Goal: Obtain resource: Download file/media

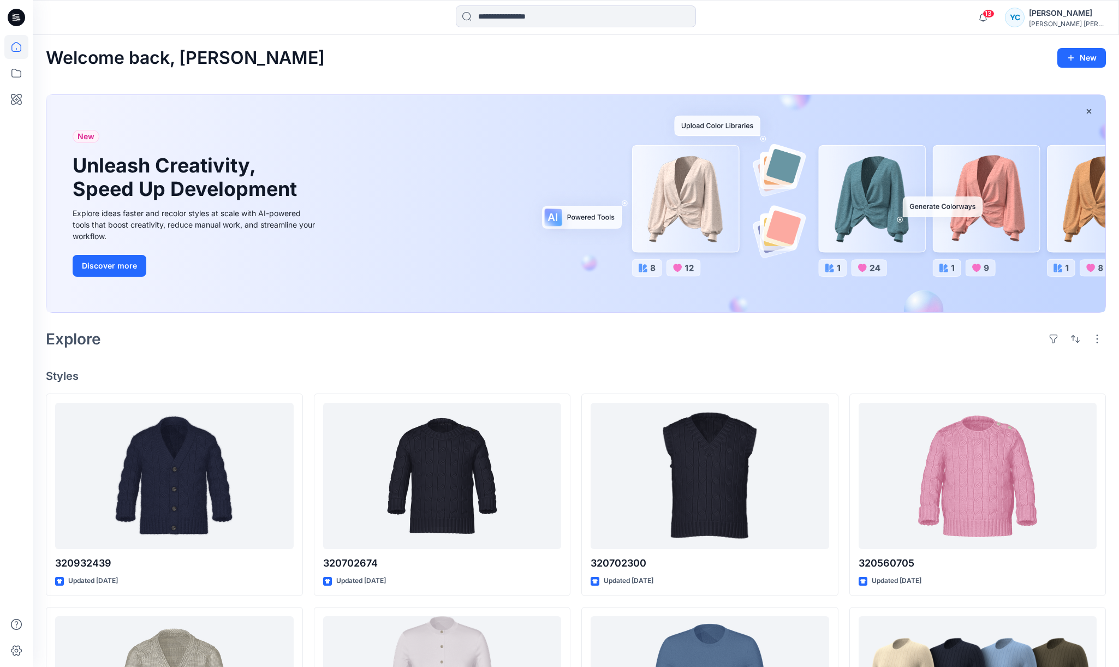
click at [240, 203] on div "New Unleash Creativity, Speed Up Development Explore ideas faster and recolor s…" at bounding box center [195, 203] width 263 height 217
click at [22, 49] on icon at bounding box center [16, 47] width 24 height 24
click at [13, 76] on icon at bounding box center [16, 73] width 24 height 24
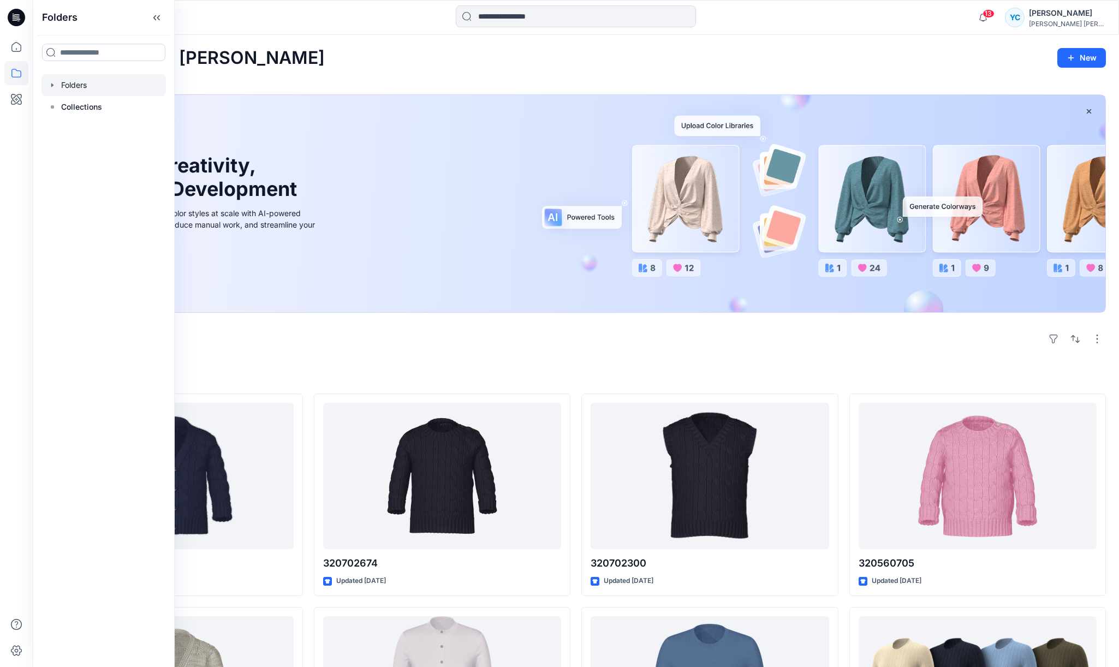
click at [92, 94] on div at bounding box center [103, 85] width 124 height 22
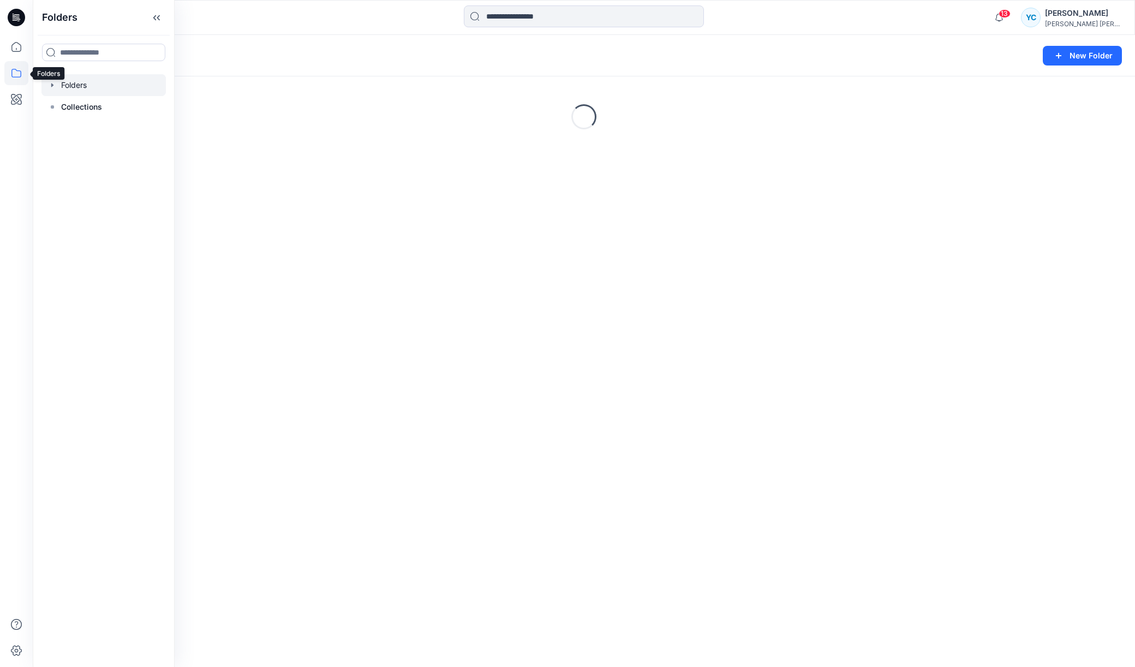
click at [12, 79] on icon at bounding box center [16, 73] width 24 height 24
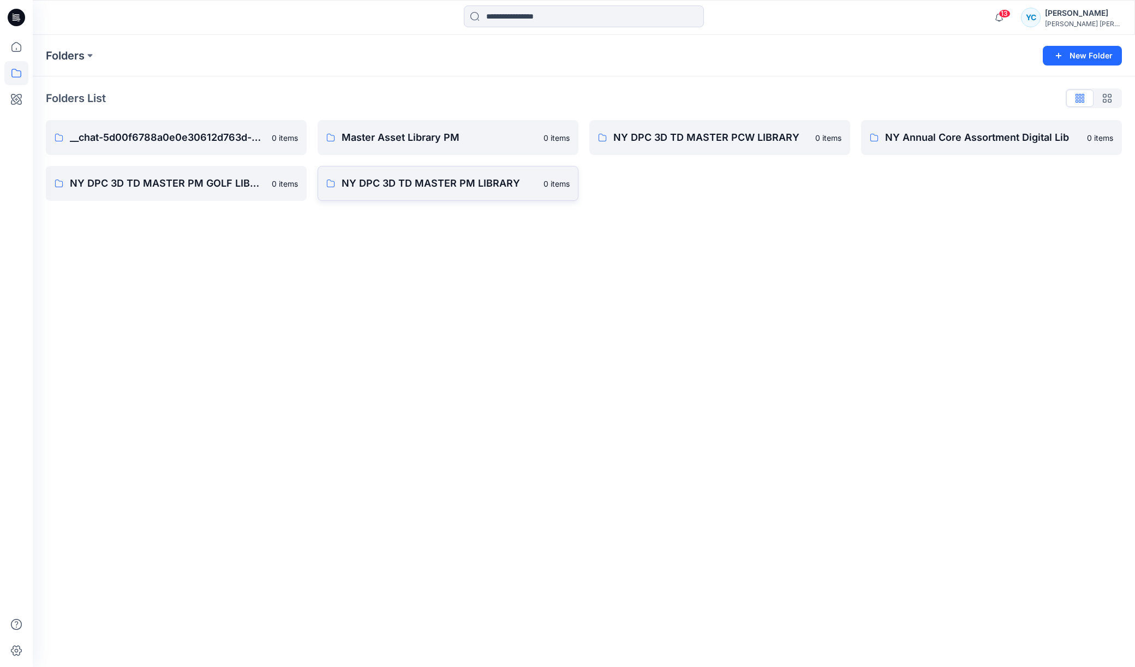
click at [383, 186] on p "NY DPC 3D TD MASTER PM LIBRARY" at bounding box center [439, 183] width 195 height 15
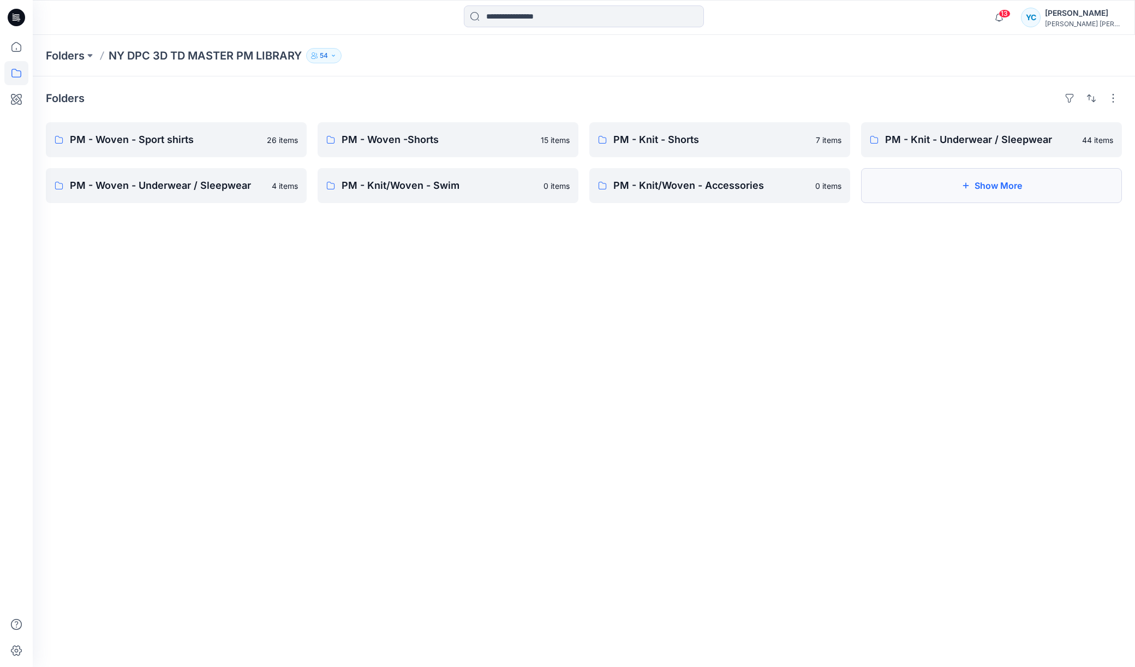
click at [930, 194] on button "Show More" at bounding box center [991, 185] width 261 height 35
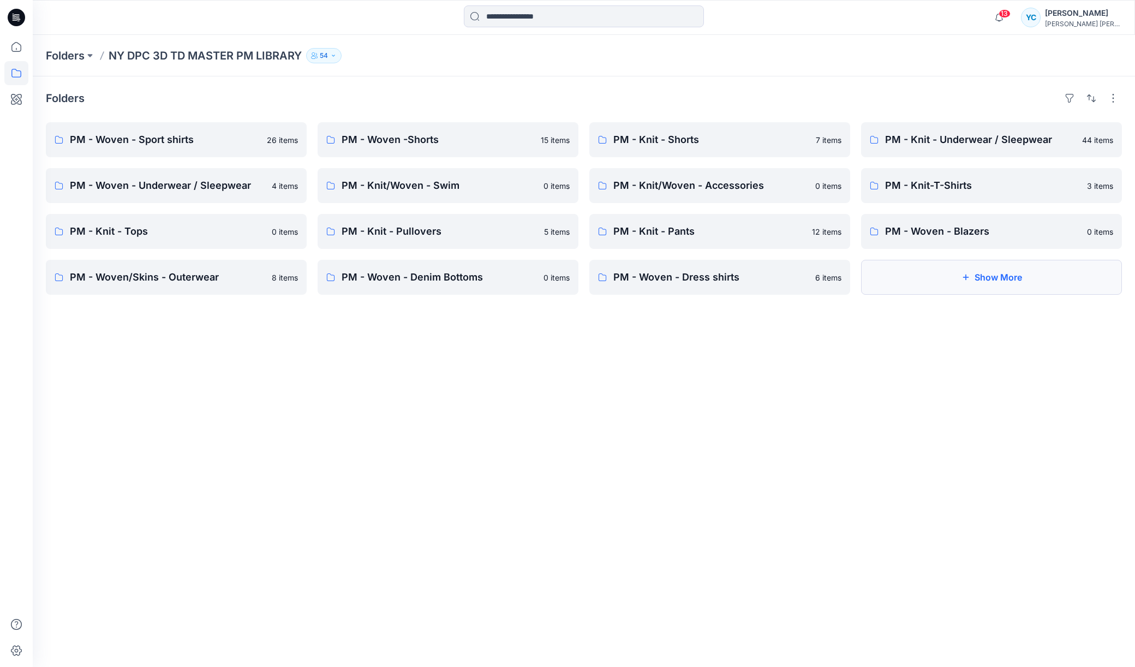
click at [915, 284] on button "Show More" at bounding box center [991, 277] width 261 height 35
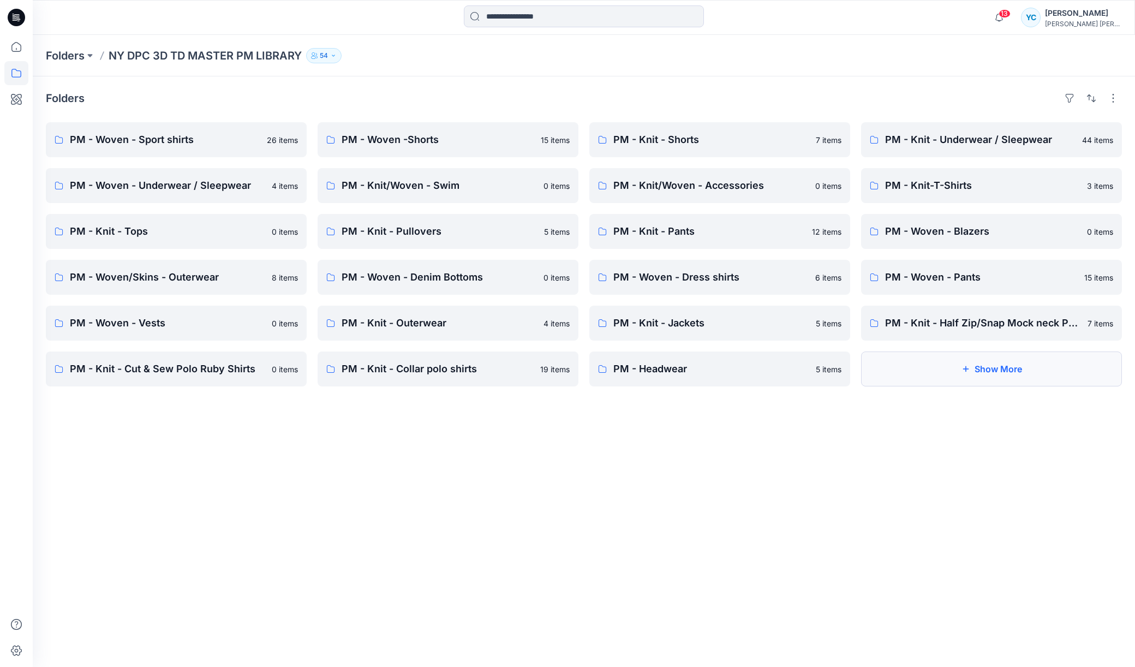
click at [967, 373] on icon "button" at bounding box center [965, 369] width 9 height 9
click at [216, 147] on p "PM - Woven - Sport shirts" at bounding box center [165, 139] width 190 height 15
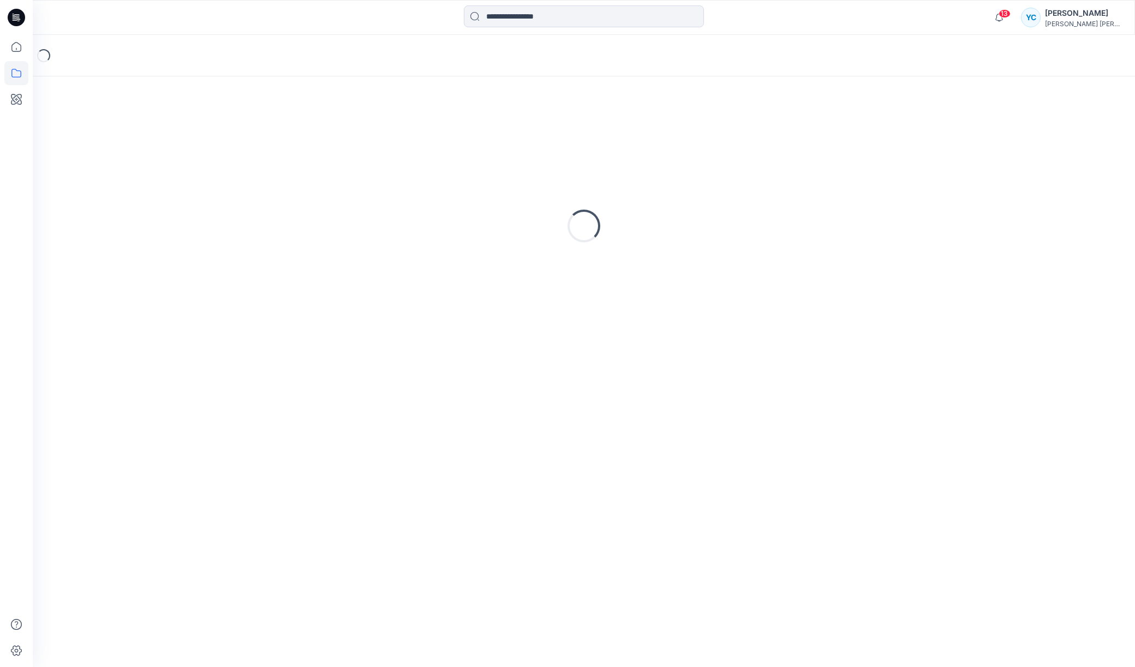
click at [216, 152] on div "Loading..." at bounding box center [584, 225] width 1076 height 273
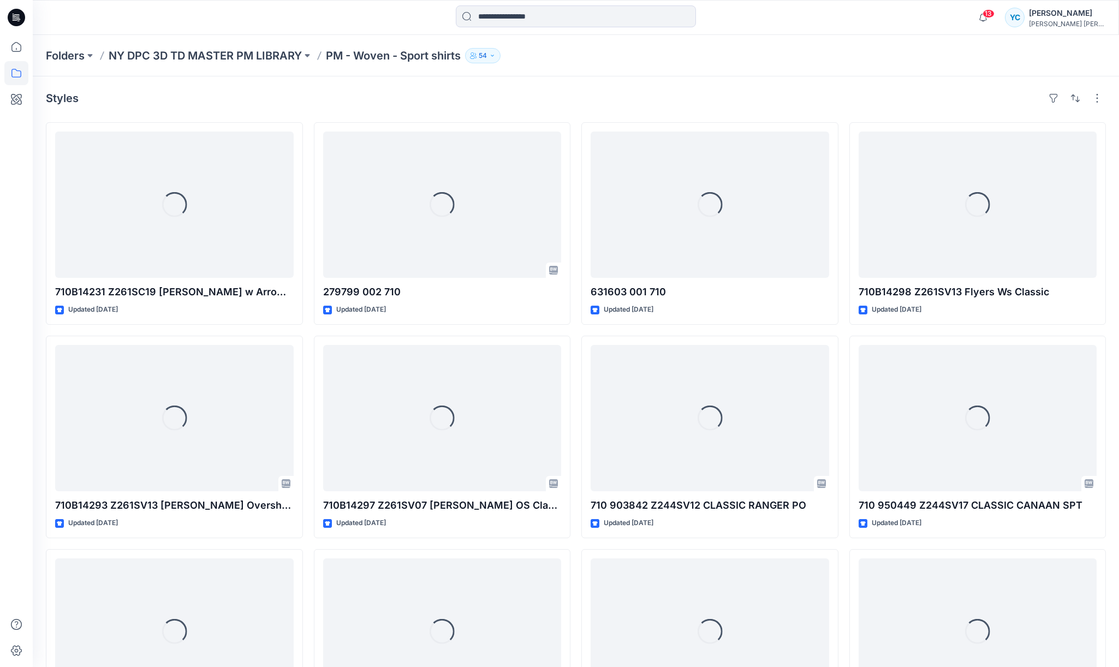
click at [361, 266] on div "Loading..." at bounding box center [442, 205] width 238 height 146
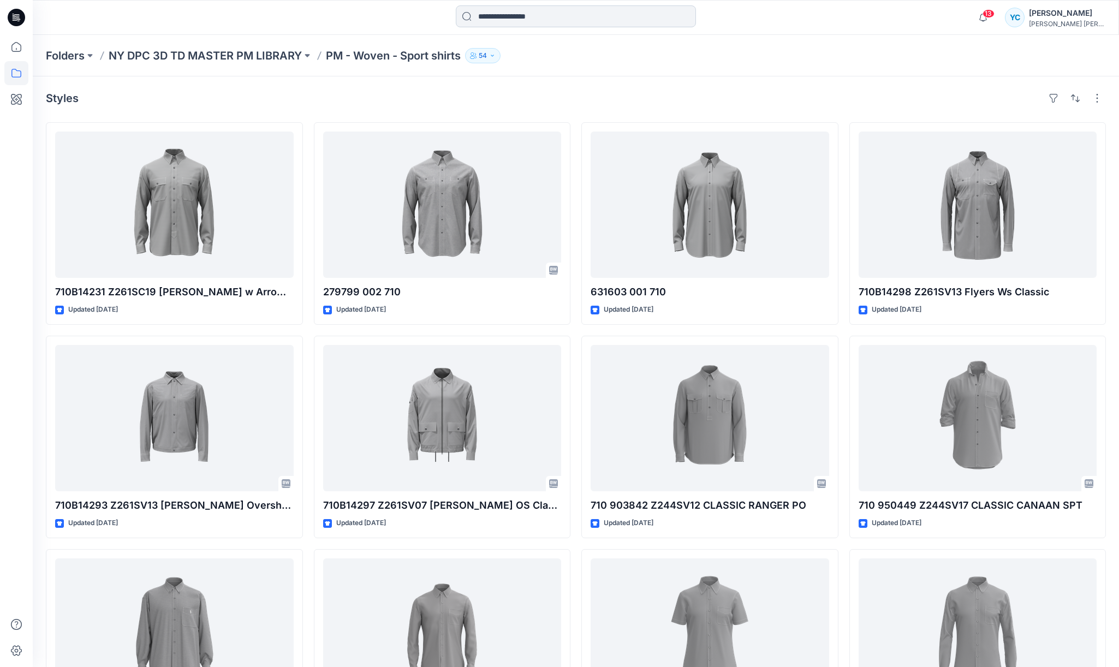
click at [545, 17] on input at bounding box center [576, 16] width 240 height 22
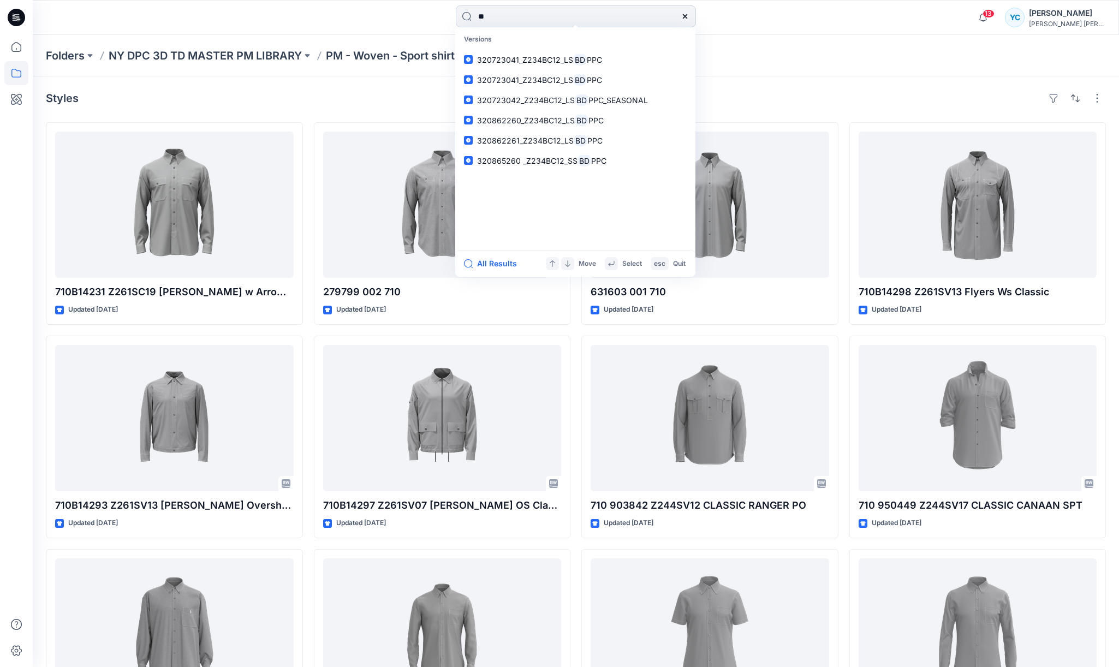
type input "*"
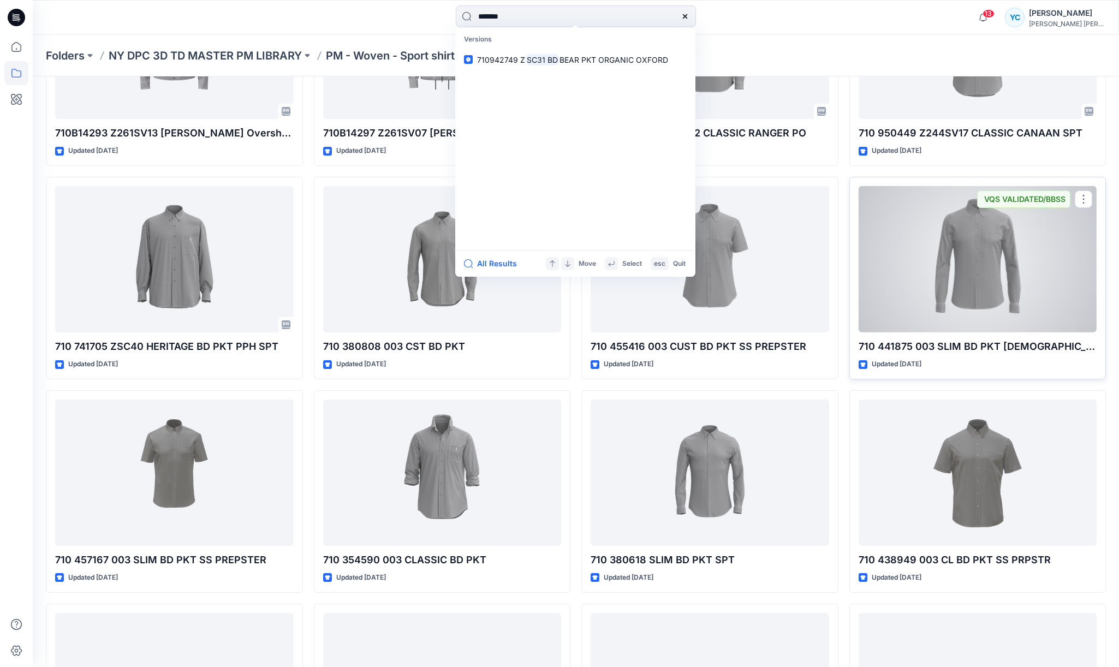
scroll to position [425, 0]
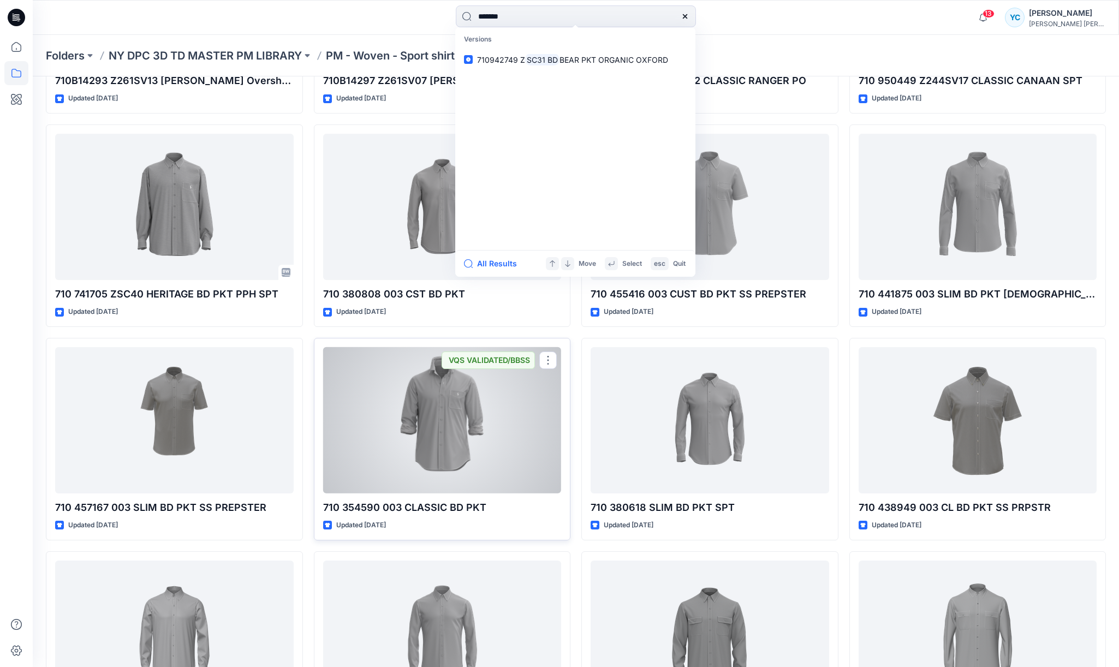
type input "*******"
click at [447, 464] on div at bounding box center [442, 420] width 238 height 146
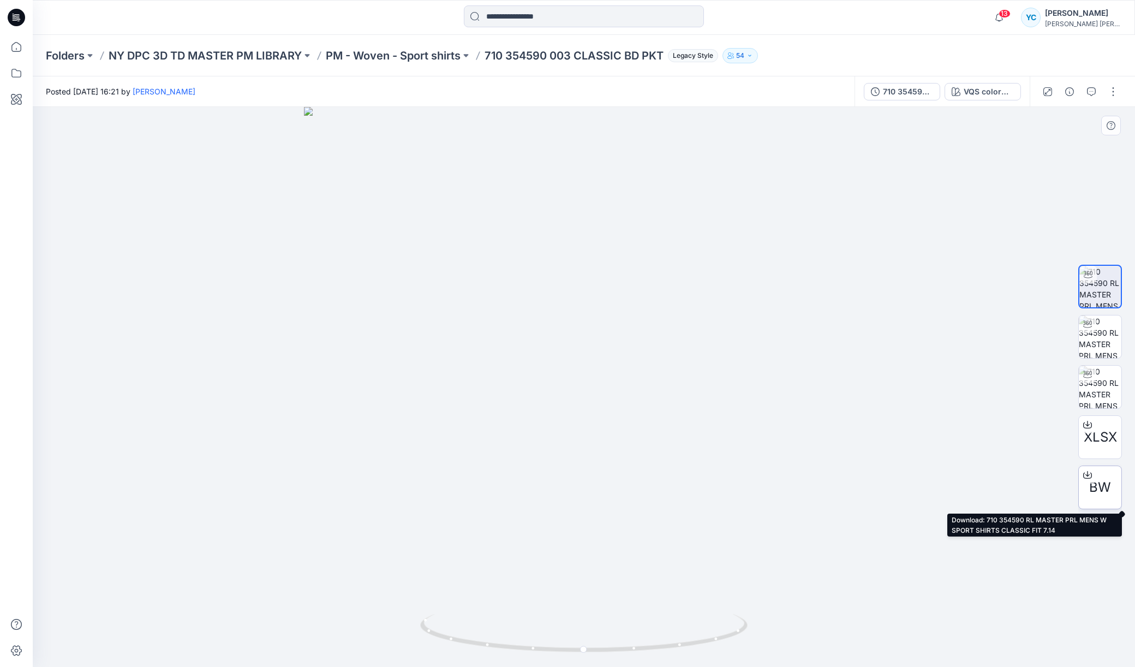
click at [1092, 480] on div at bounding box center [1087, 474] width 17 height 17
click at [271, 55] on p "NY DPC 3D TD MASTER PM LIBRARY" at bounding box center [205, 55] width 193 height 15
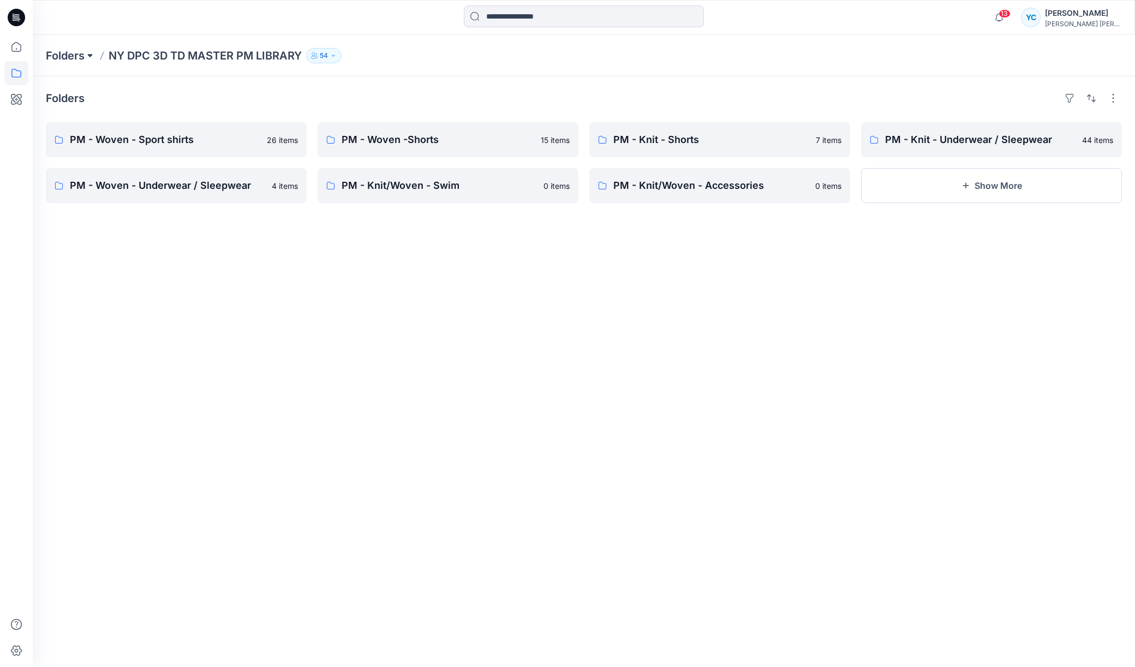
click at [87, 57] on button at bounding box center [90, 55] width 11 height 15
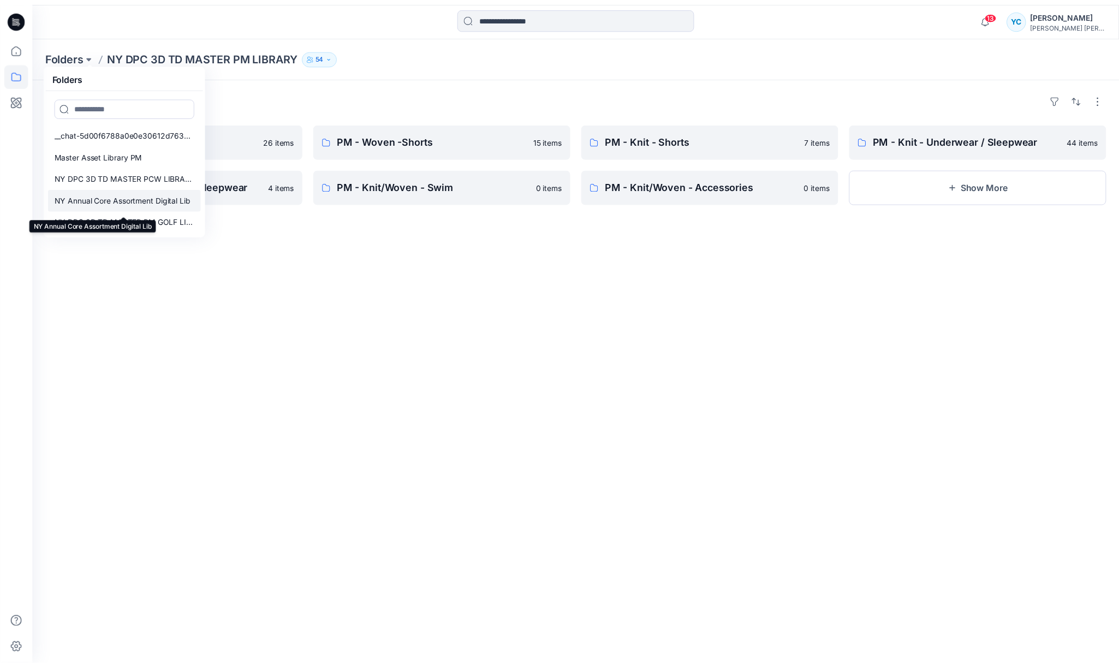
scroll to position [16, 0]
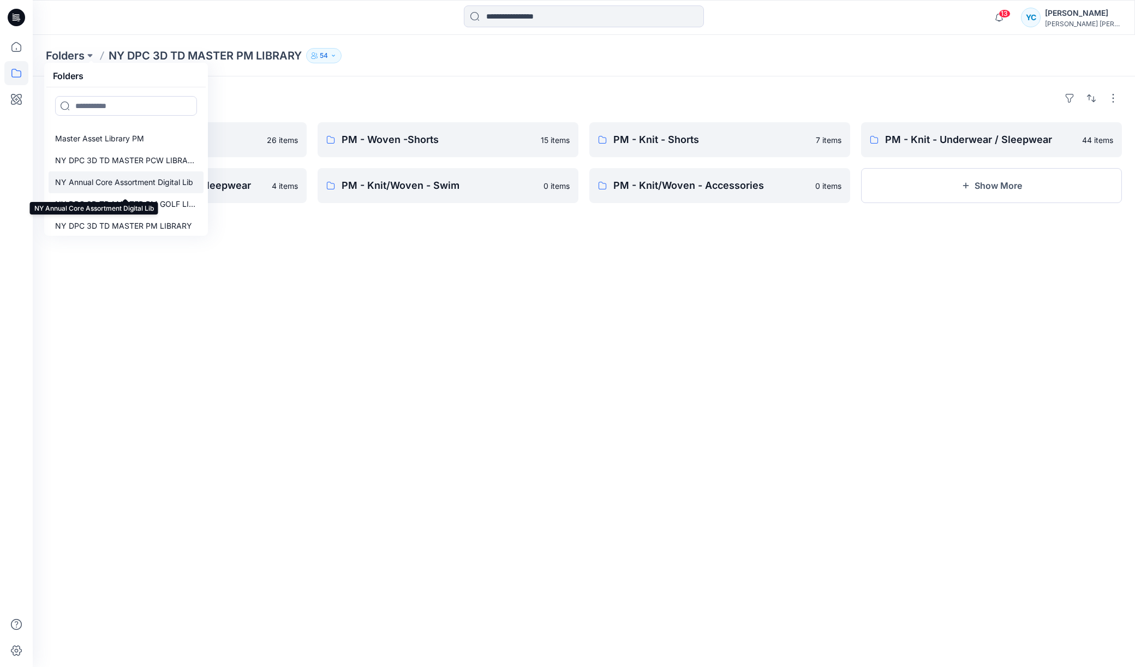
click at [160, 189] on p "NY Annual Core Assortment Digital Lib" at bounding box center [124, 182] width 138 height 13
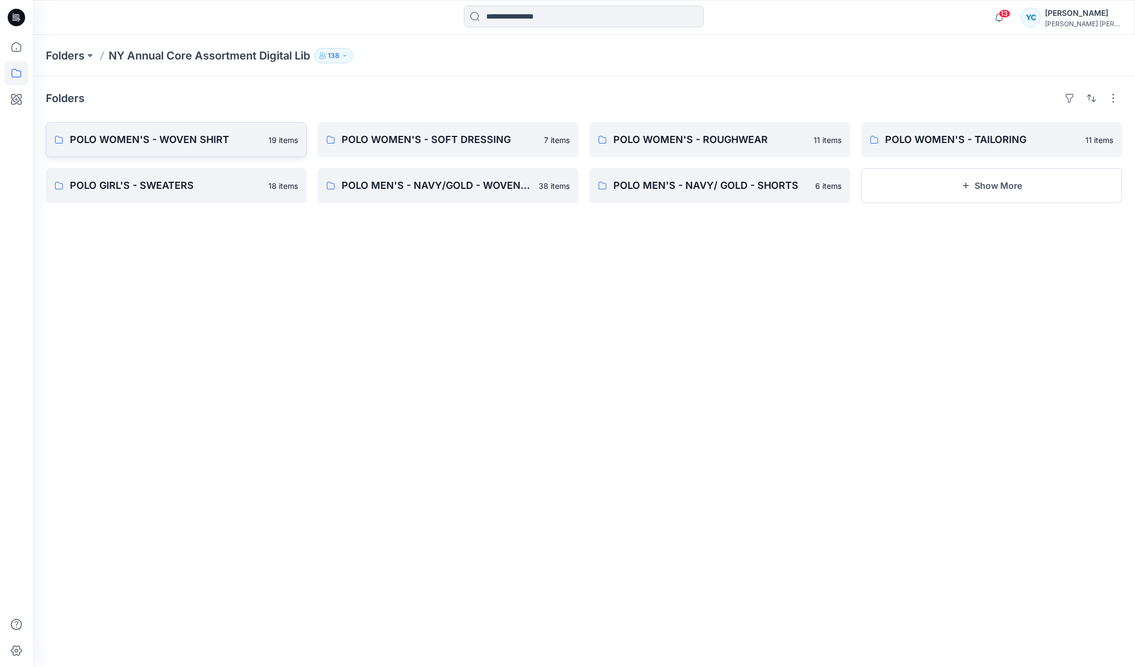
click at [206, 144] on p "POLO WOMEN'S - WOVEN SHIRT" at bounding box center [166, 139] width 192 height 15
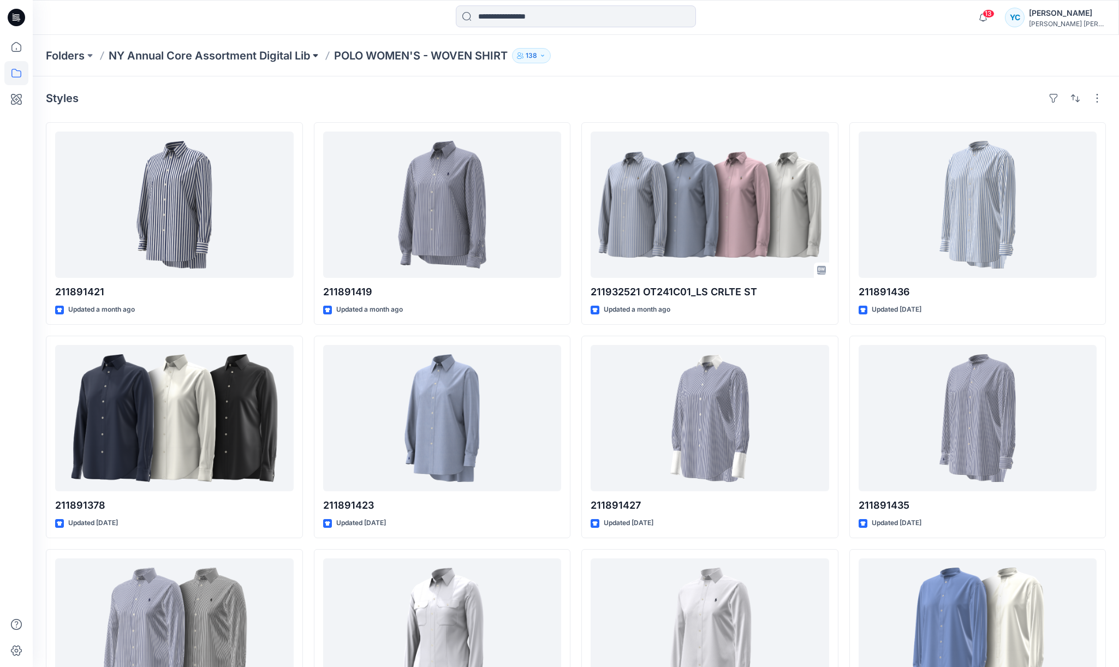
click at [314, 56] on button at bounding box center [315, 55] width 11 height 15
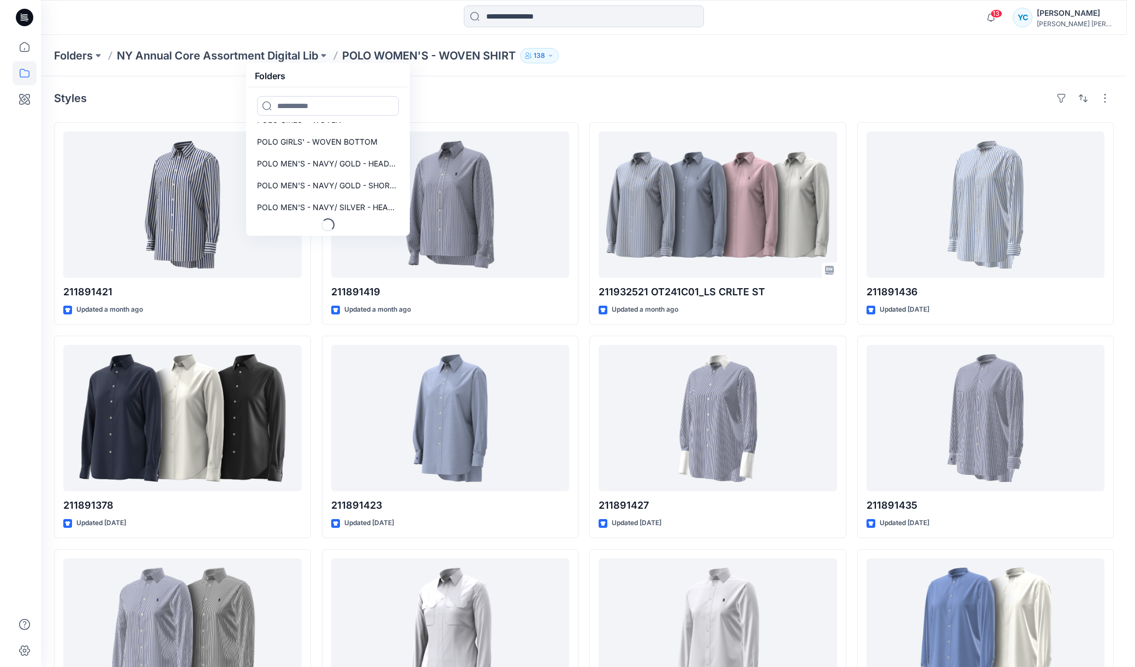
scroll to position [272, 0]
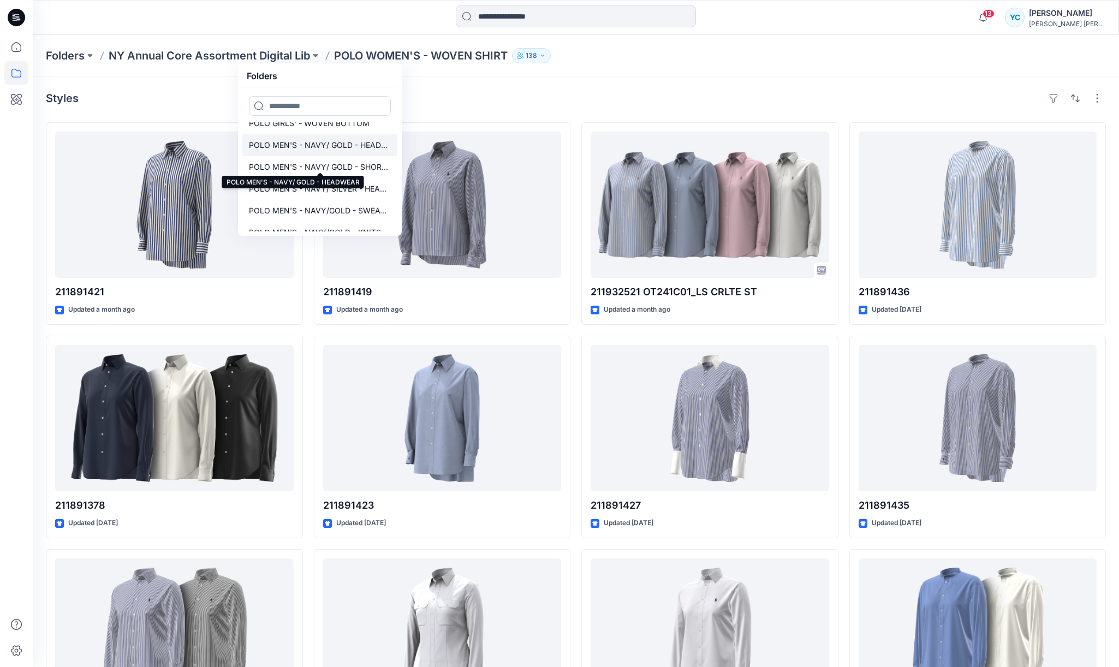
click at [355, 152] on p "POLO MEN'S - NAVY/ GOLD - HEADWEAR" at bounding box center [320, 145] width 142 height 13
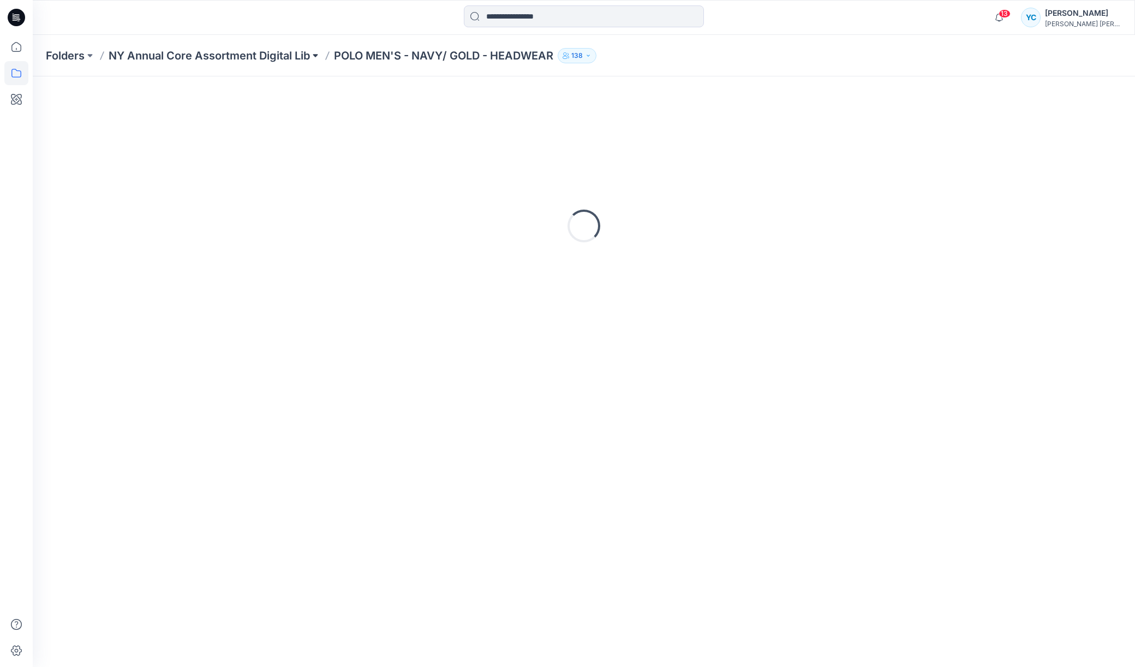
click at [314, 50] on button at bounding box center [315, 55] width 11 height 15
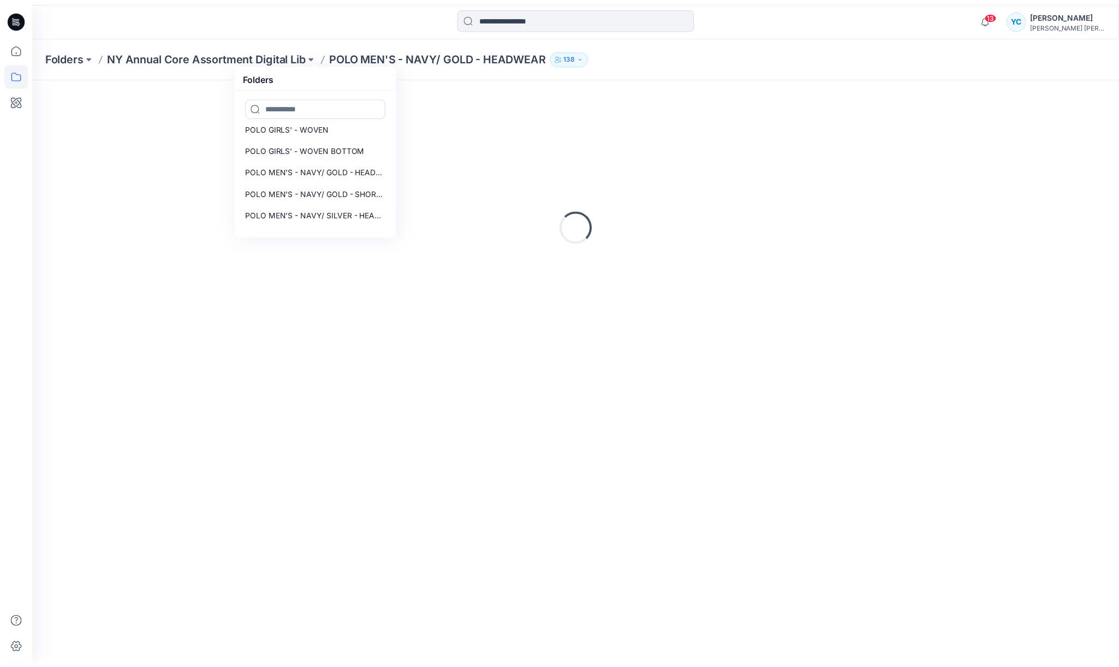
scroll to position [249, 0]
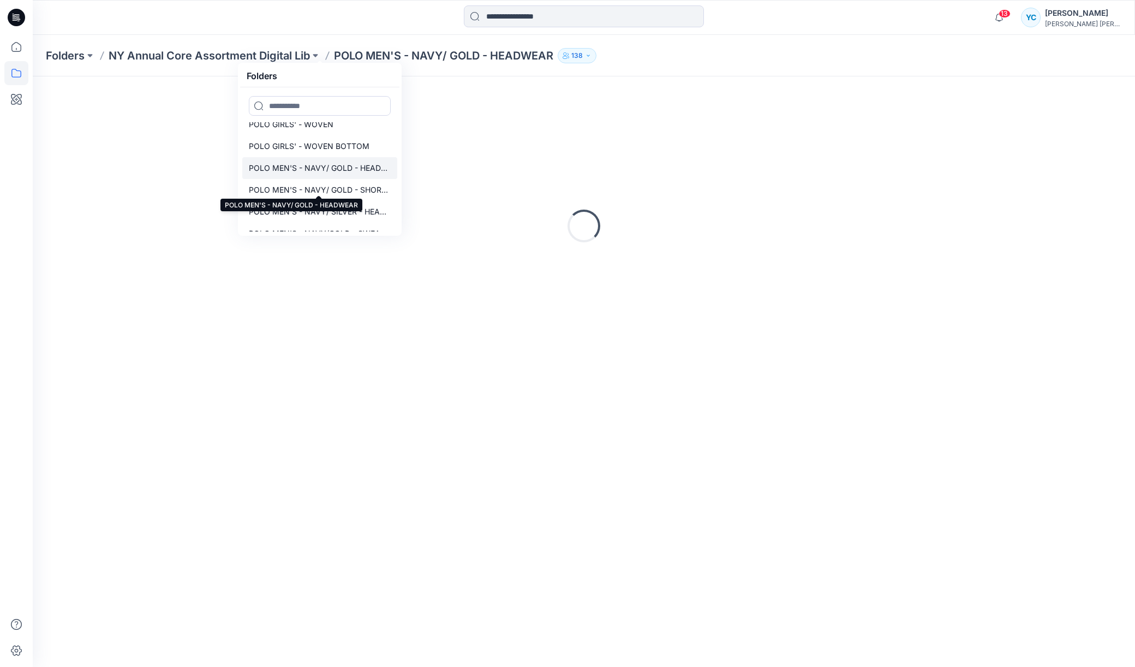
click at [369, 175] on p "POLO MEN'S - NAVY/ GOLD - HEADWEAR" at bounding box center [320, 168] width 142 height 13
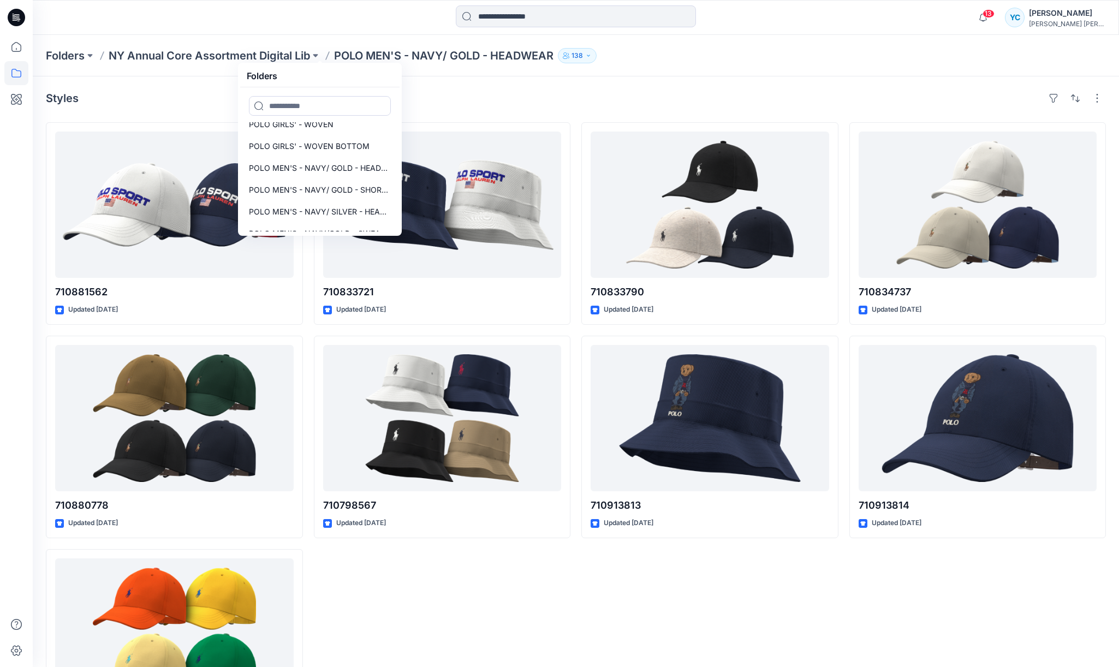
click at [399, 53] on p "POLO MEN'S - NAVY/ GOLD - HEADWEAR" at bounding box center [443, 55] width 219 height 15
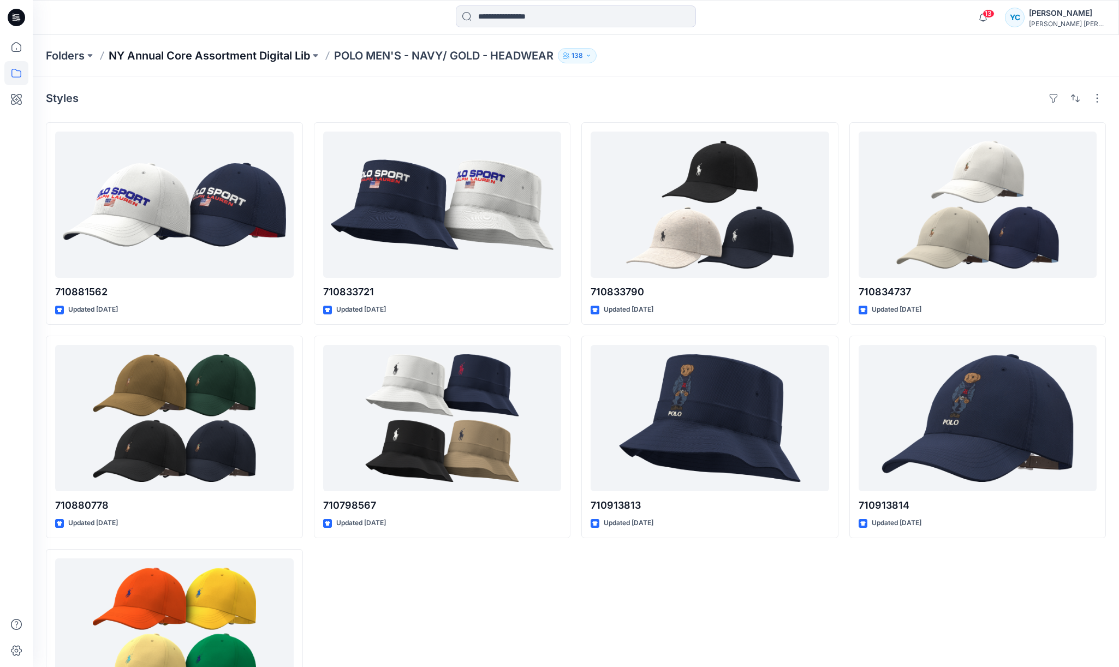
click at [290, 59] on p "NY Annual Core Assortment Digital Lib" at bounding box center [209, 55] width 201 height 15
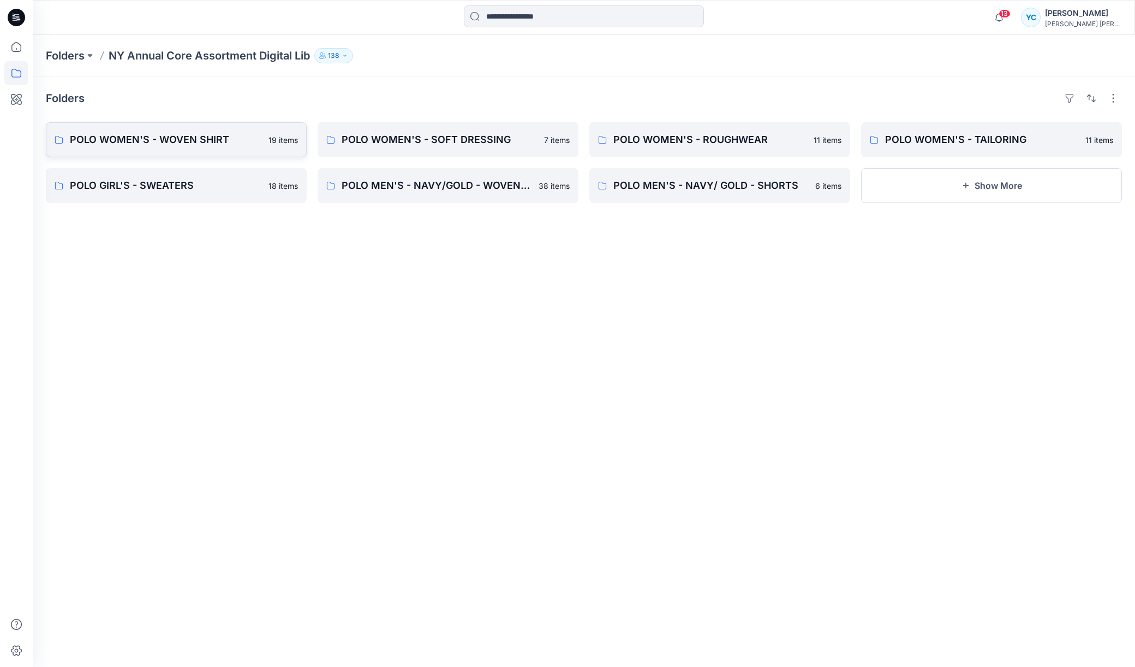
click at [204, 147] on p "POLO WOMEN'S - WOVEN SHIRT" at bounding box center [166, 139] width 192 height 15
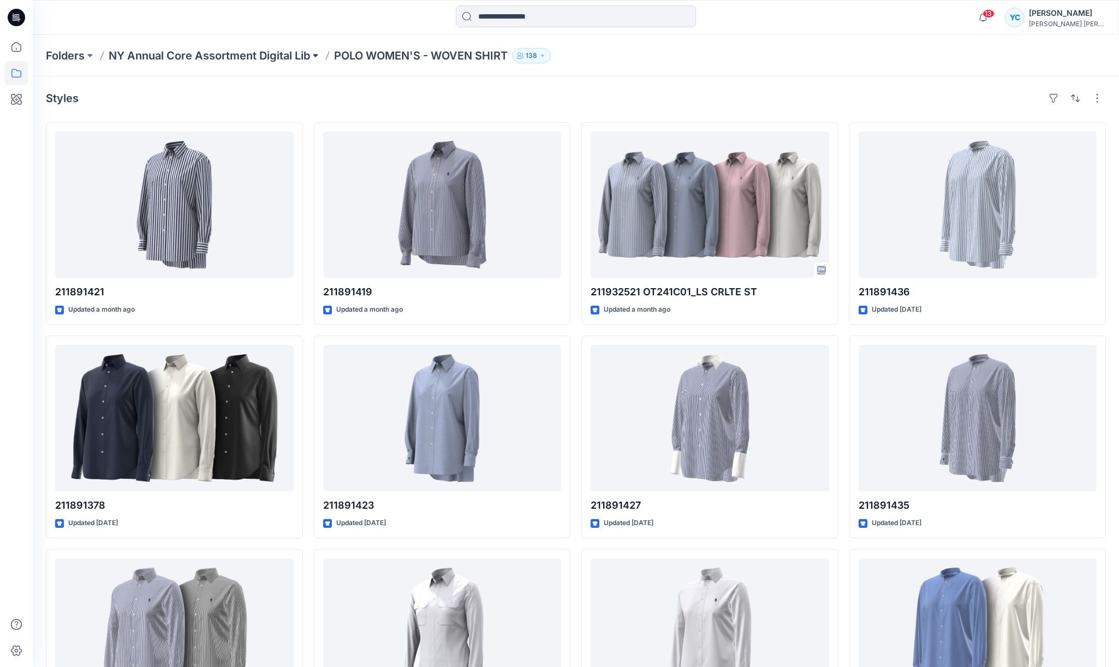
click at [320, 53] on button at bounding box center [315, 55] width 11 height 15
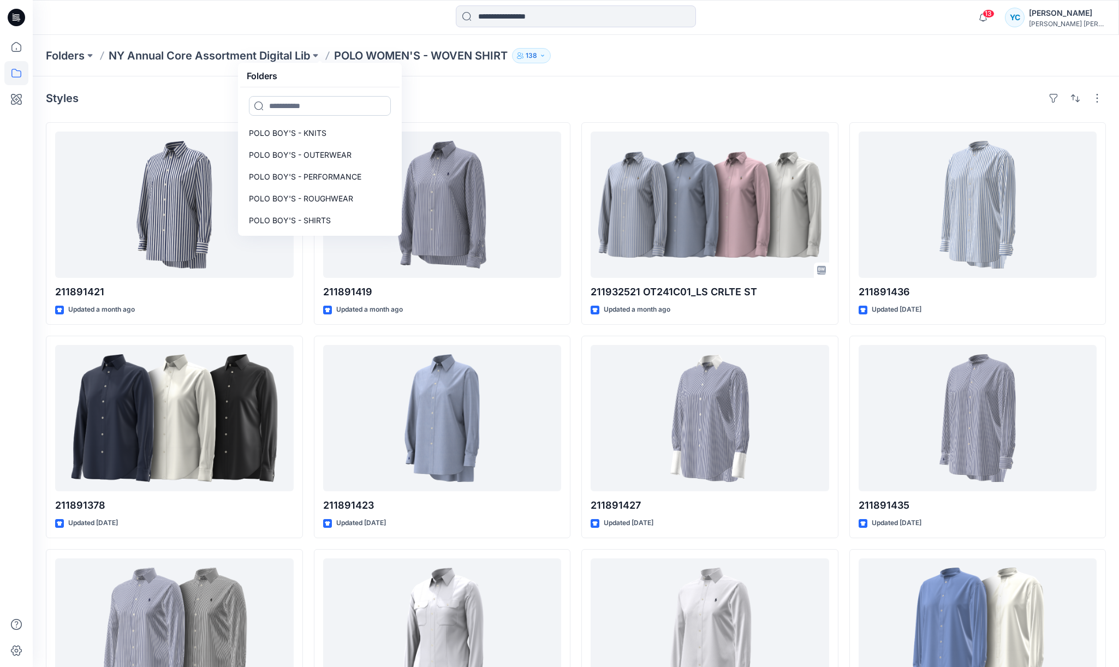
click at [333, 115] on input at bounding box center [320, 106] width 142 height 20
type input "*"
type input "***"
click at [362, 135] on p "POLO MEN'S - NAVY/ GOLD - HEADWEAR" at bounding box center [320, 133] width 142 height 13
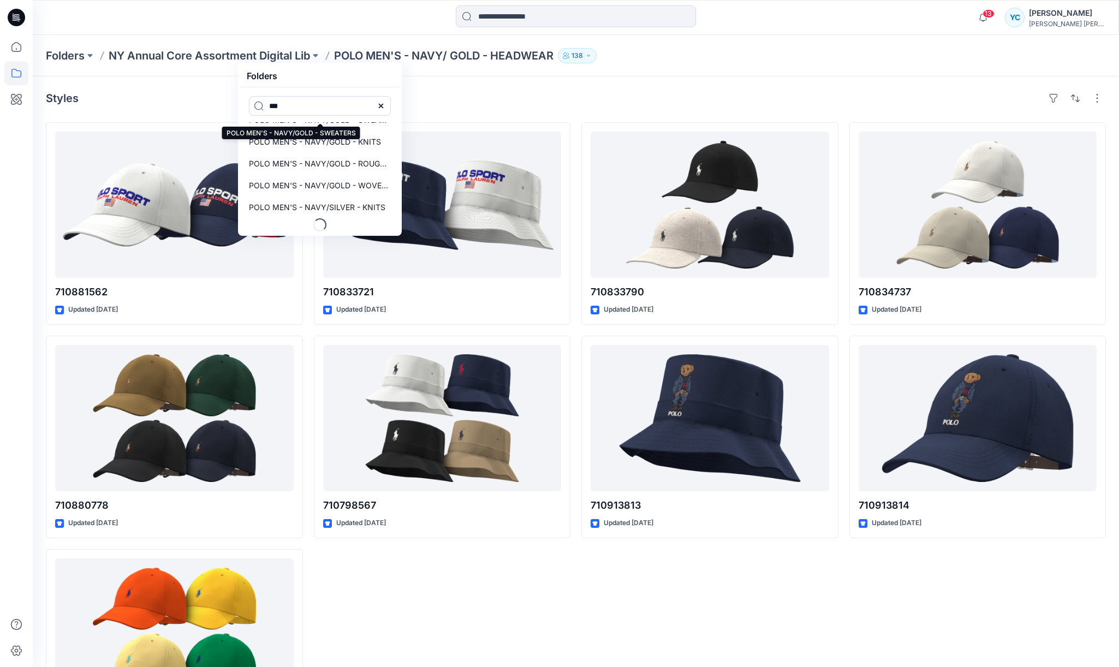
scroll to position [97, 0]
click at [354, 174] on p "POLO MEN'S - NAVY/GOLD - WOVEN SHIRT" at bounding box center [320, 166] width 142 height 13
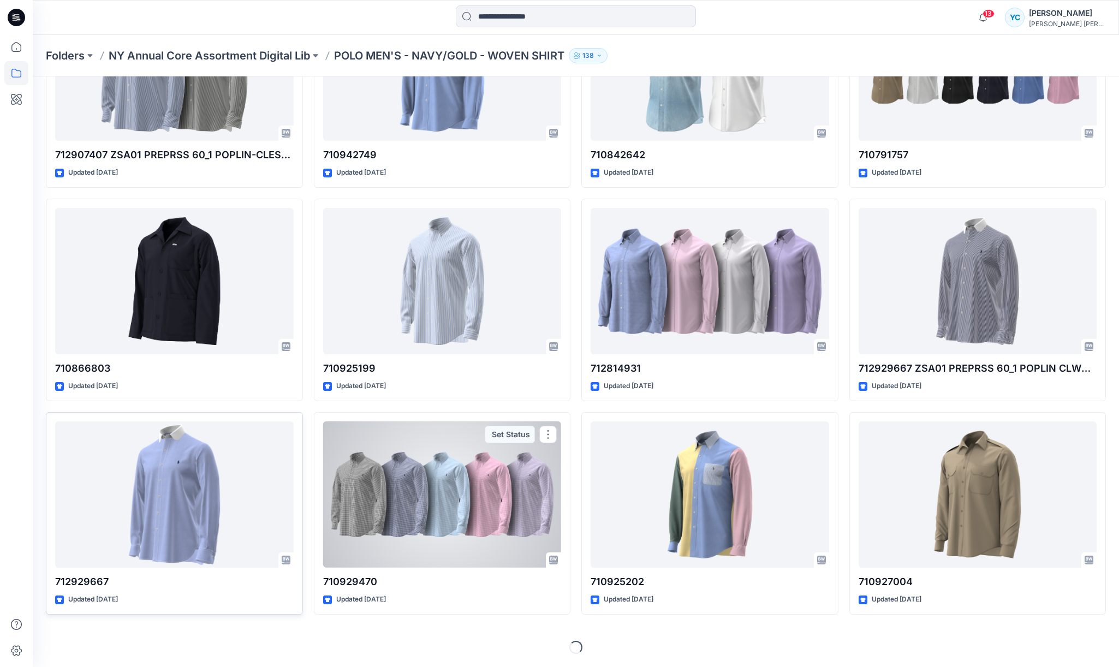
scroll to position [168, 0]
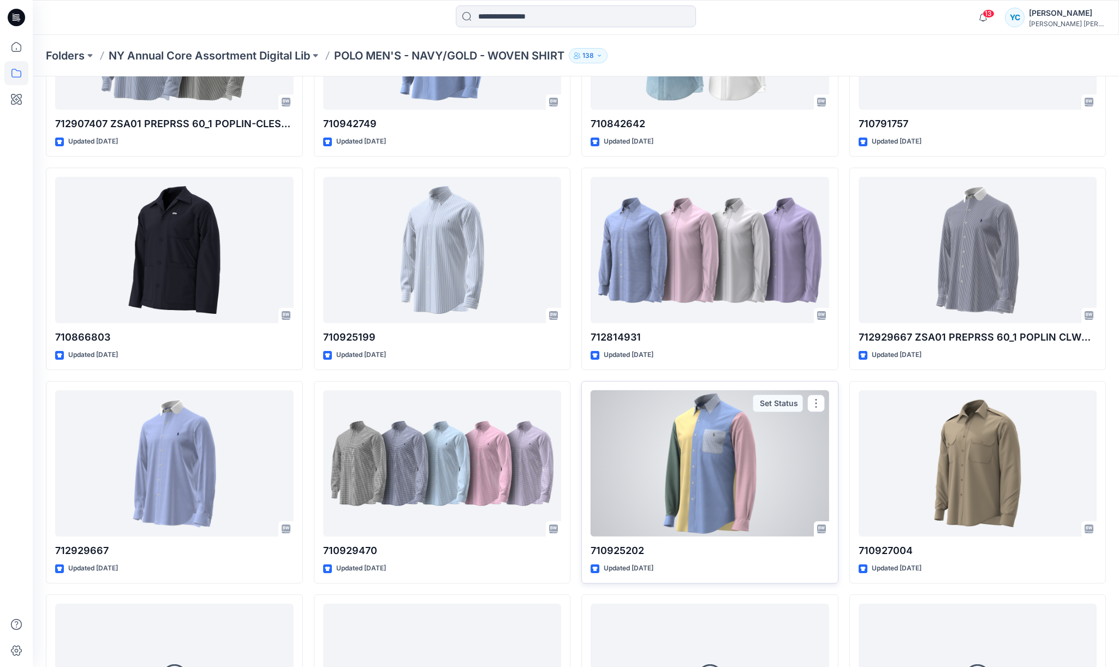
click at [692, 493] on div at bounding box center [709, 463] width 238 height 146
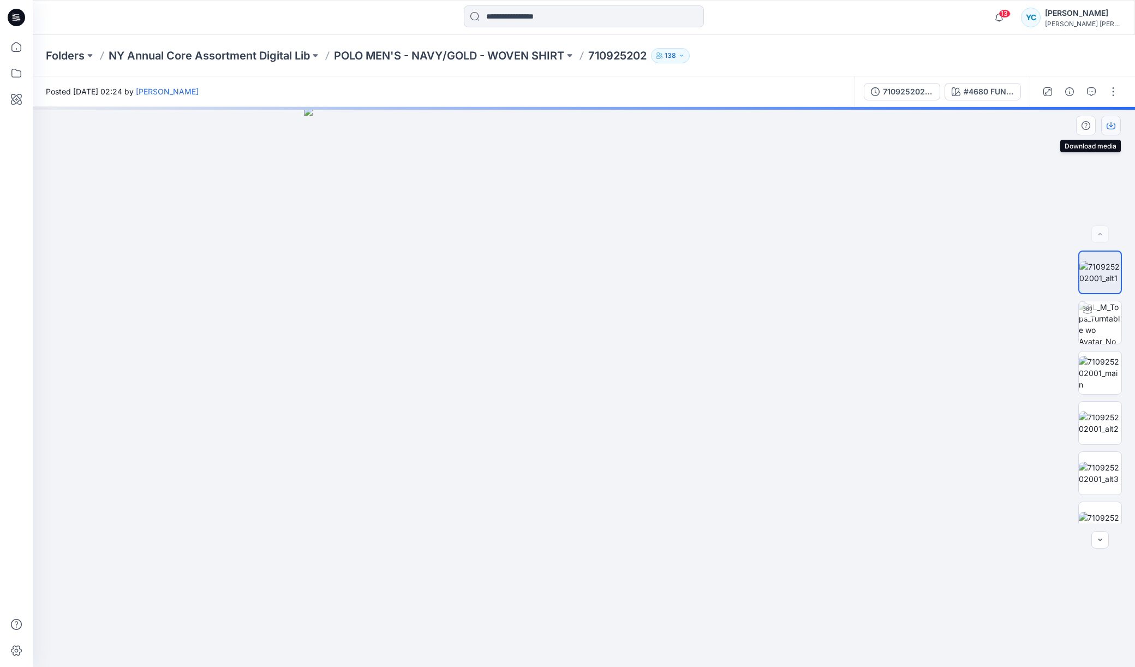
click at [1109, 128] on icon "button" at bounding box center [1111, 125] width 9 height 9
click at [1111, 126] on icon "button" at bounding box center [1111, 124] width 4 height 5
click at [1111, 121] on icon "button" at bounding box center [1111, 125] width 9 height 9
click at [947, 171] on div at bounding box center [584, 387] width 1102 height 560
click at [660, 14] on input at bounding box center [584, 16] width 240 height 22
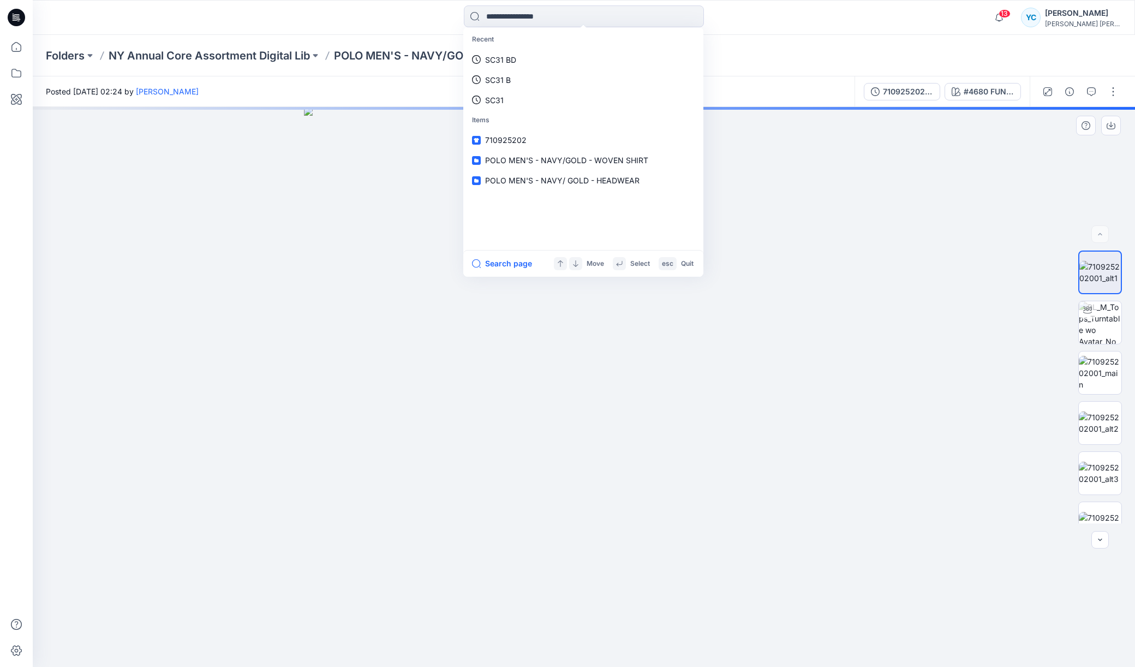
click at [911, 238] on div at bounding box center [584, 387] width 1102 height 560
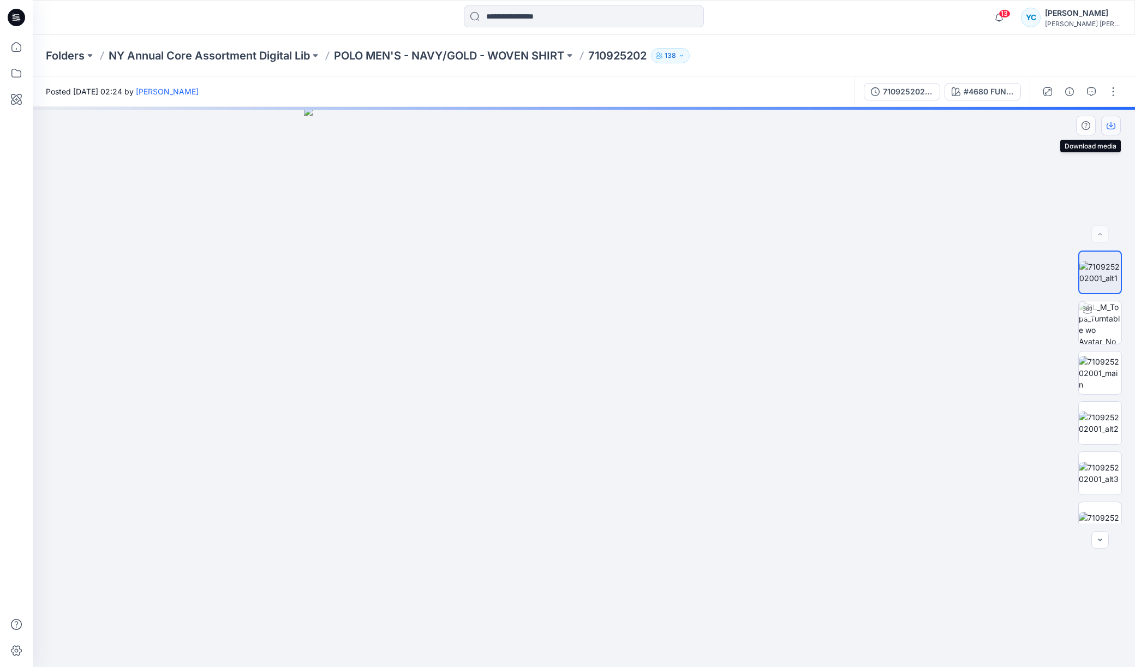
click at [1111, 121] on icon "button" at bounding box center [1111, 125] width 9 height 9
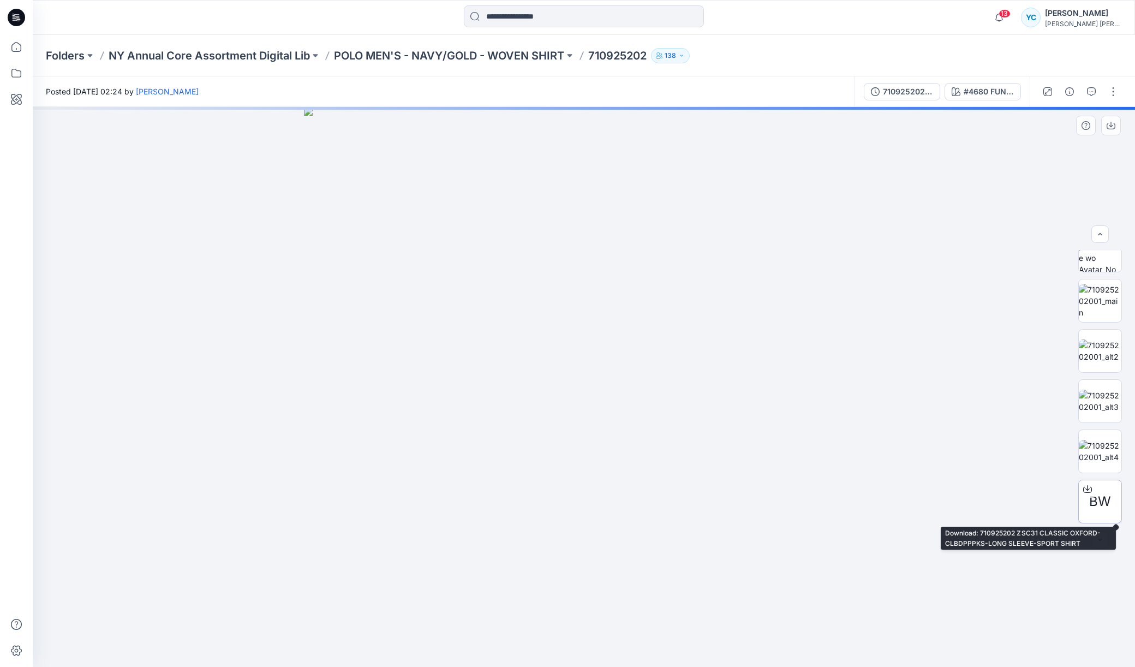
scroll to position [72, 0]
click at [1098, 499] on span "BW" at bounding box center [1100, 502] width 22 height 20
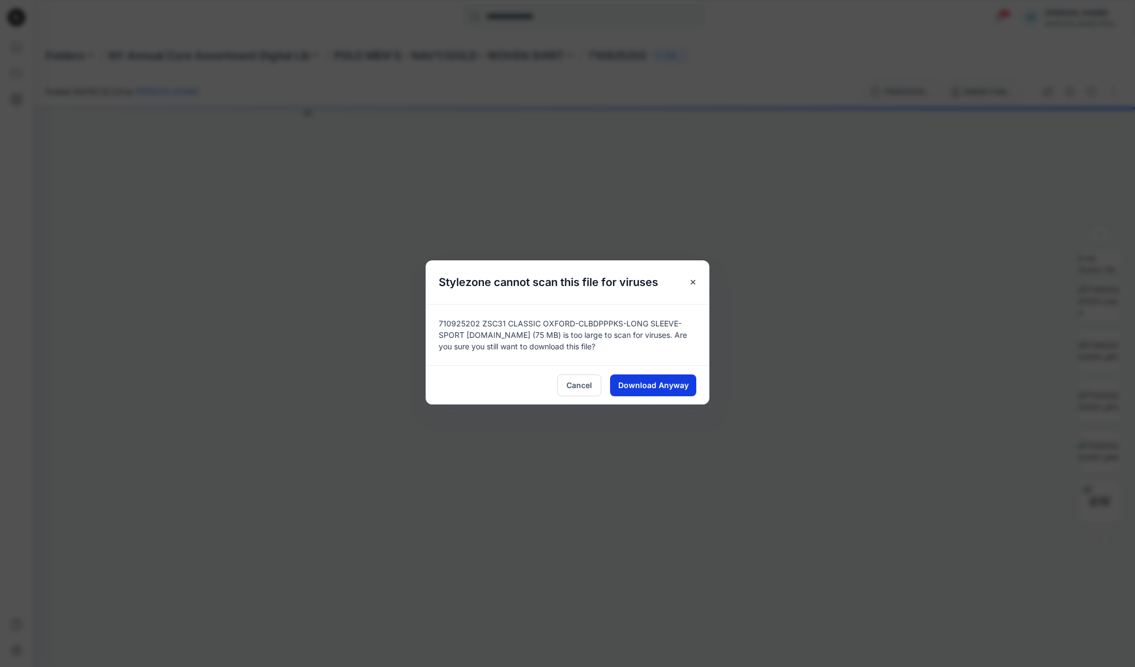
click at [638, 391] on span "Download Anyway" at bounding box center [653, 384] width 70 height 11
